Goal: Go to known website: Go to known website

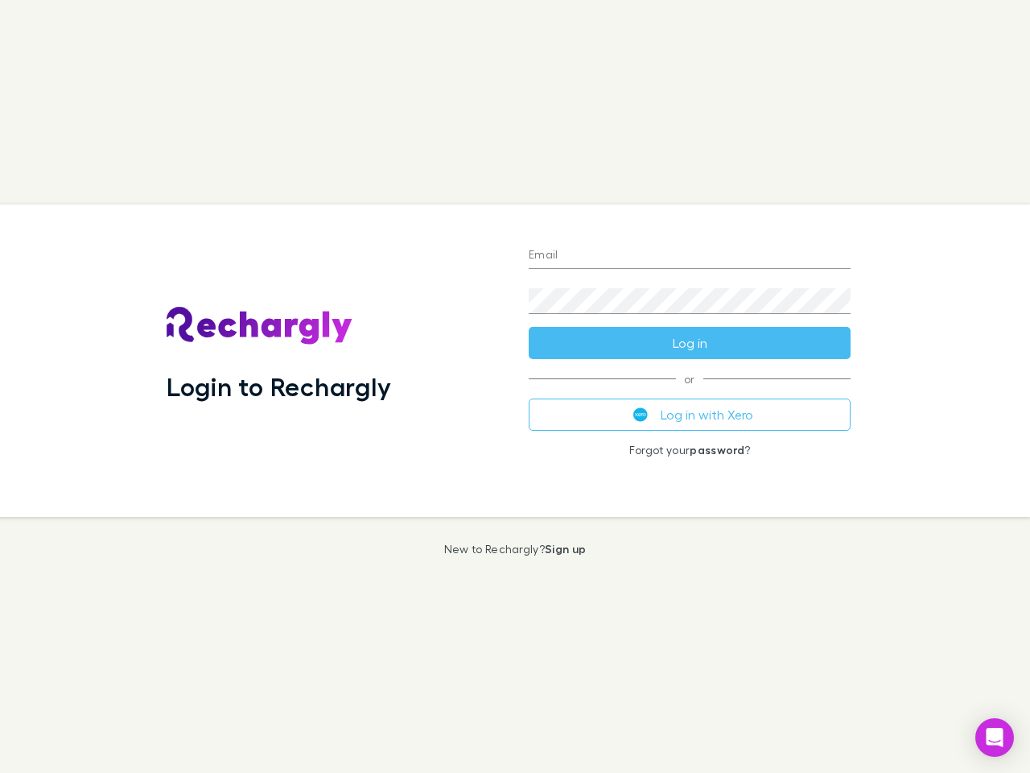
click at [515, 386] on div "Login to Rechargly" at bounding box center [335, 360] width 362 height 312
click at [690, 256] on input "Email" at bounding box center [690, 256] width 322 height 26
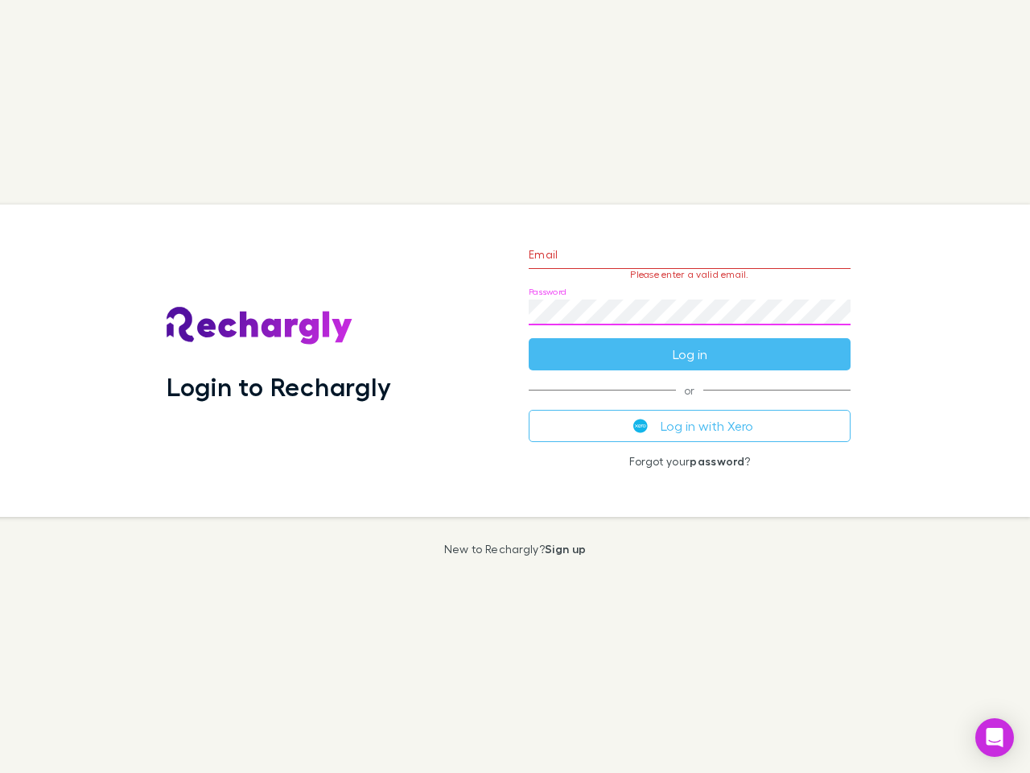
click at [690, 343] on form "Email Please enter a valid email. Password Log in" at bounding box center [690, 300] width 322 height 140
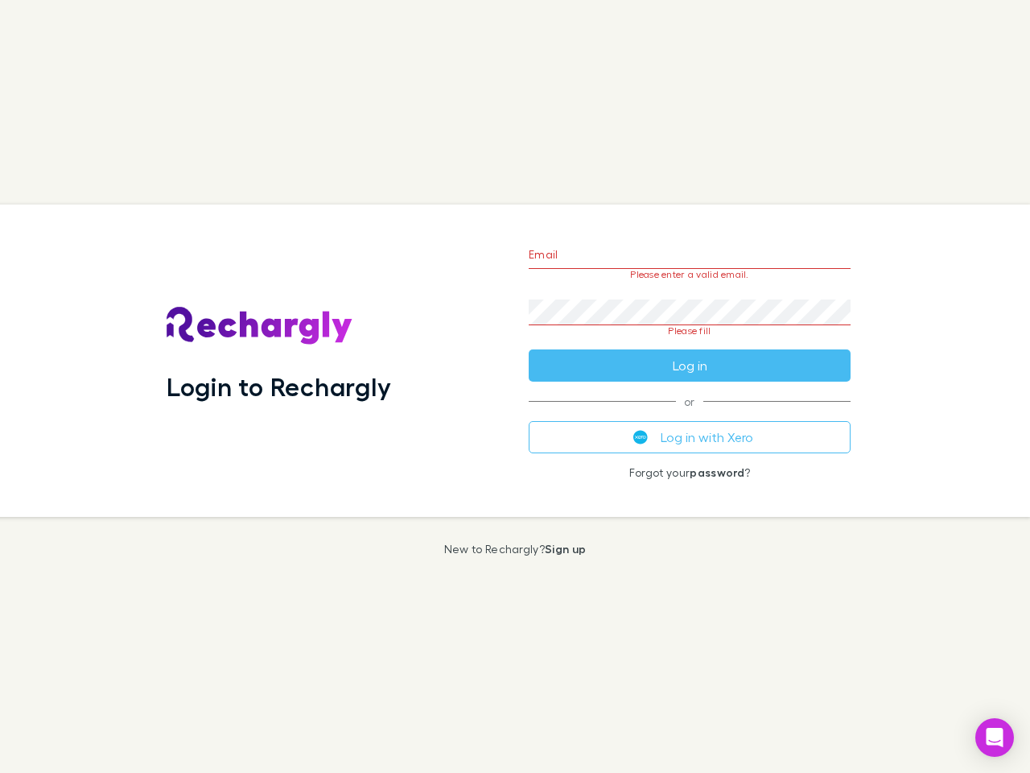
click at [690, 414] on div "Email Please enter a valid email. Password Please fill Log in or Log in with Xe…" at bounding box center [690, 360] width 348 height 312
click at [995, 737] on icon "Open Intercom Messenger" at bounding box center [995, 736] width 17 height 19
